Goal: Information Seeking & Learning: Learn about a topic

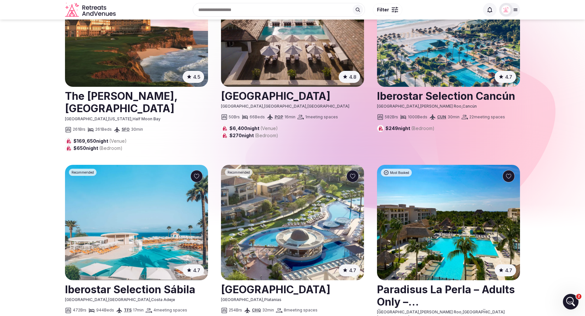
scroll to position [79, 0]
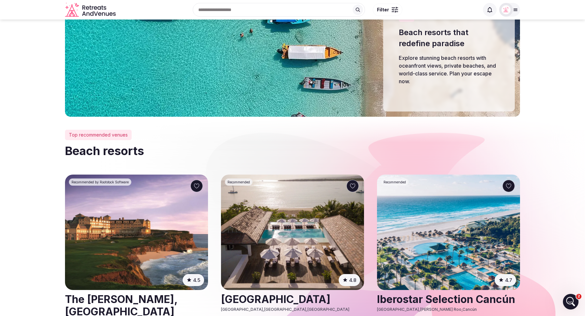
click at [388, 8] on span "Filter" at bounding box center [383, 9] width 12 height 6
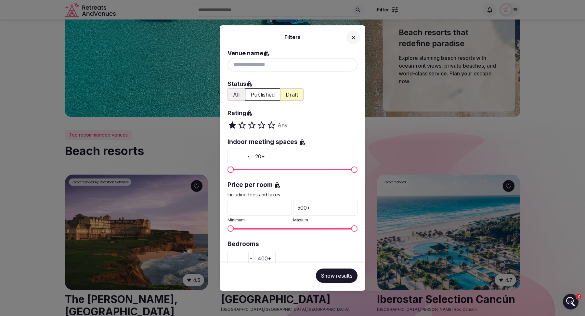
scroll to position [114, 0]
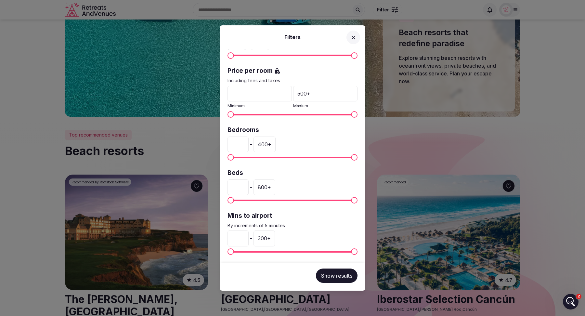
click at [354, 39] on icon at bounding box center [353, 37] width 7 height 7
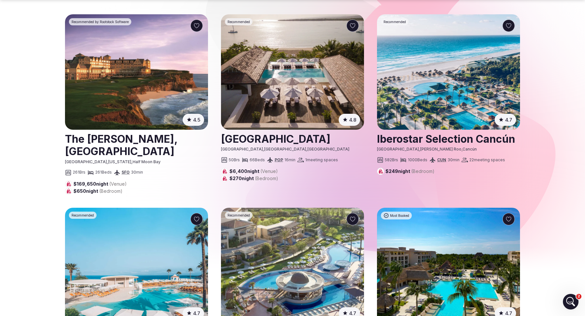
scroll to position [239, 0]
